Goal: Obtain resource: Obtain resource

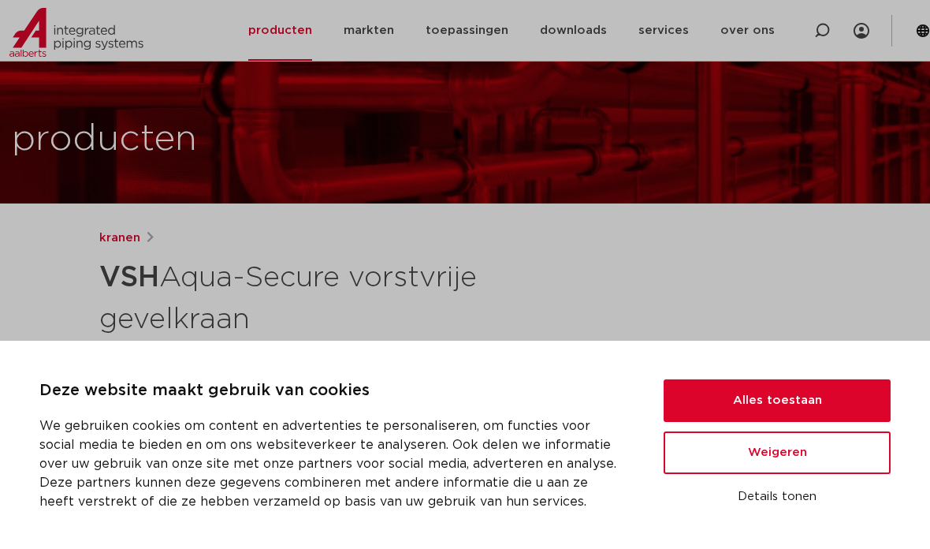
scroll to position [50, 0]
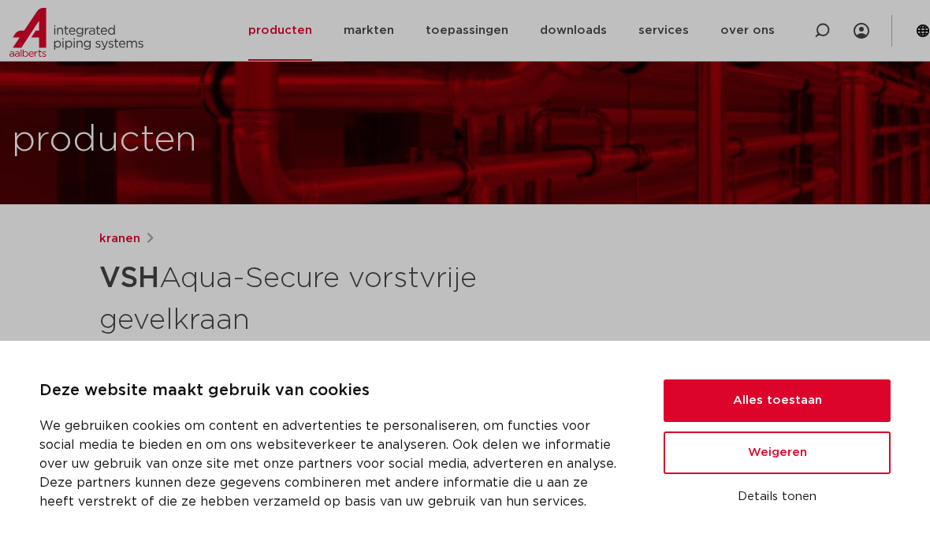
click at [797, 422] on button "Alles toestaan" at bounding box center [777, 400] width 227 height 43
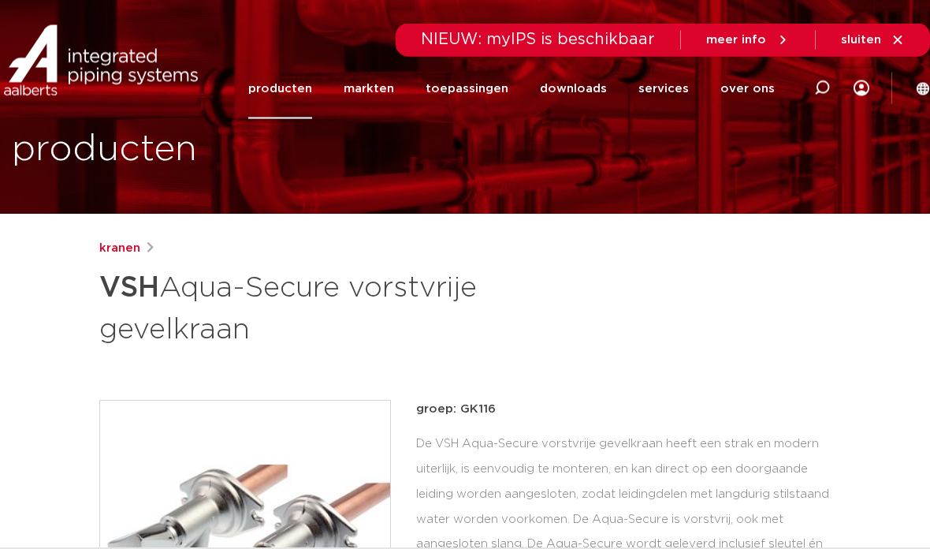
scroll to position [0, 0]
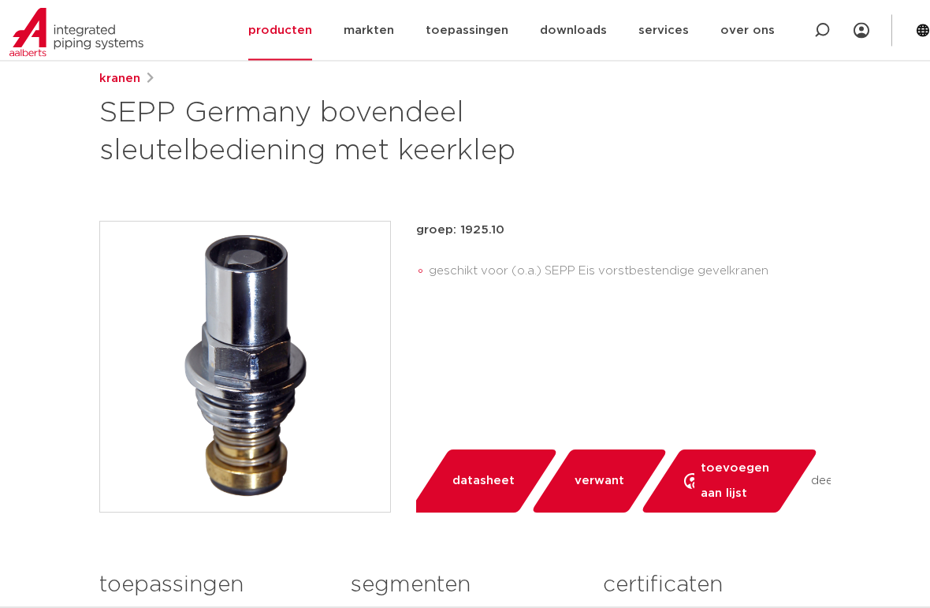
scroll to position [210, 0]
click at [486, 490] on span "datasheet" at bounding box center [484, 480] width 62 height 25
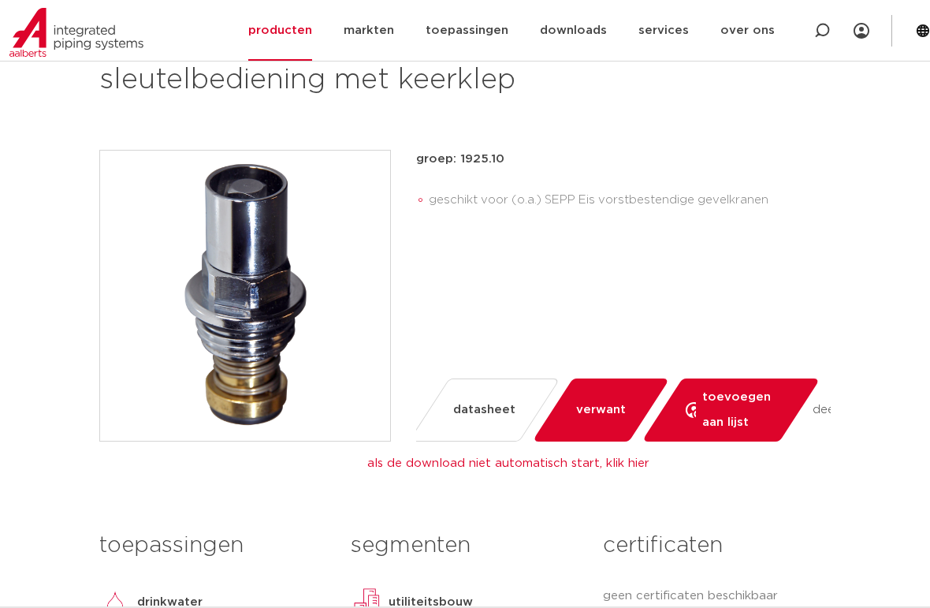
scroll to position [304, 0]
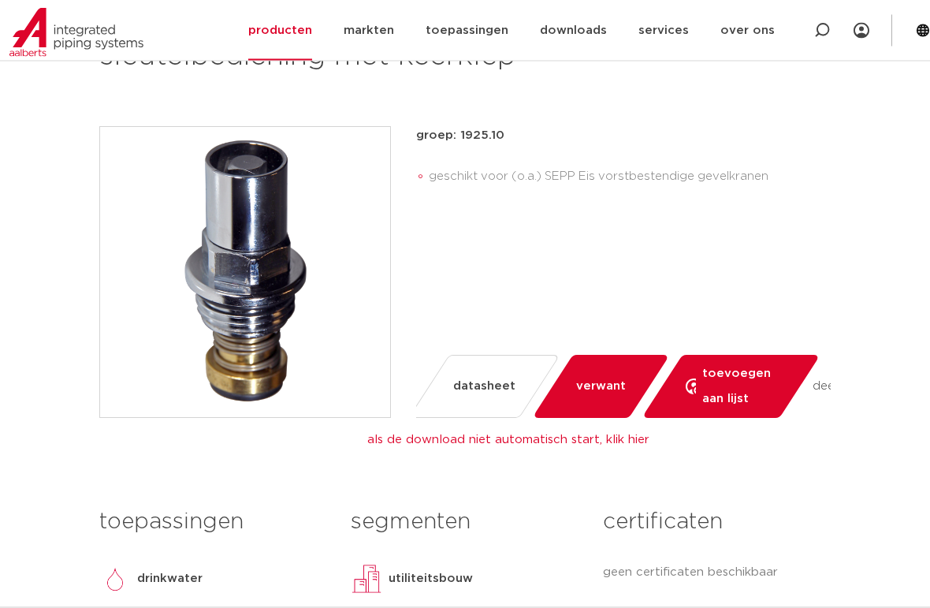
click at [604, 389] on span "verwant" at bounding box center [601, 386] width 50 height 25
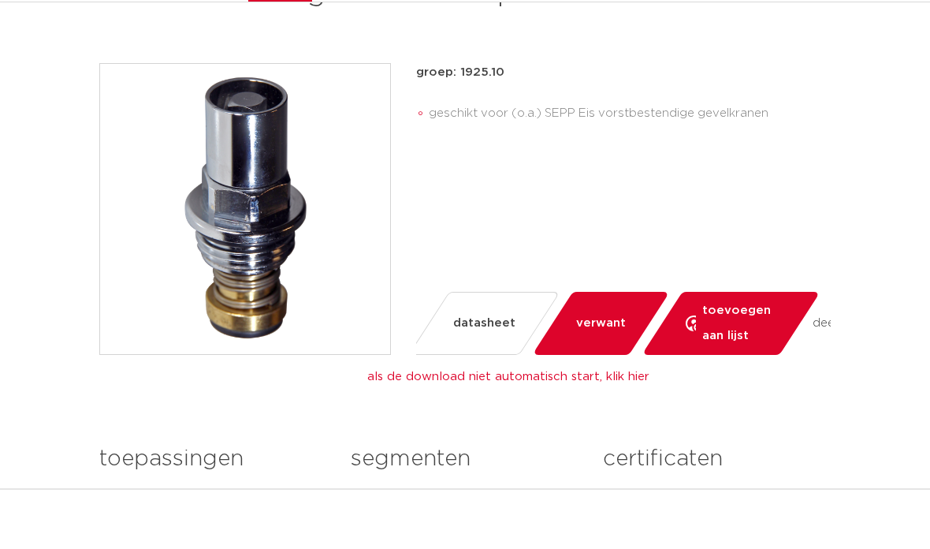
scroll to position [367, 0]
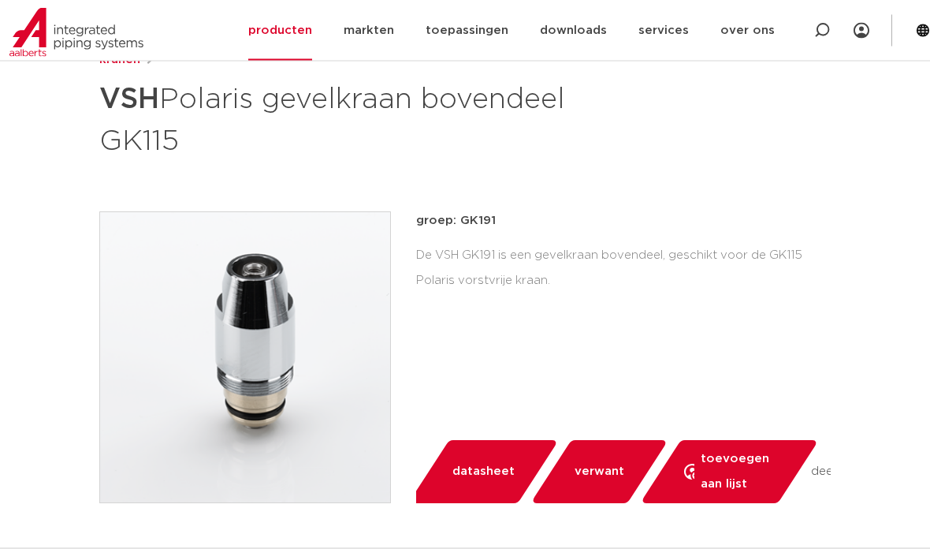
scroll to position [229, 0]
click at [484, 470] on span "datasheet" at bounding box center [484, 471] width 62 height 25
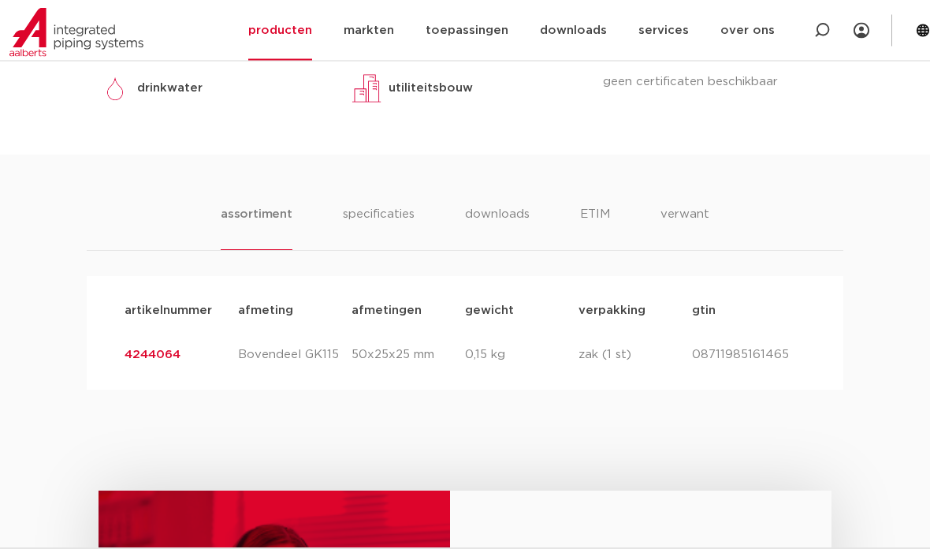
scroll to position [807, 0]
